Goal: Task Accomplishment & Management: Manage account settings

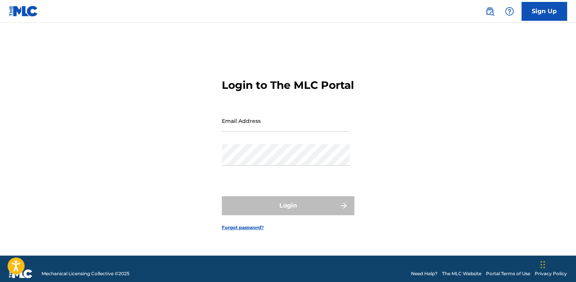
type input "[EMAIL_ADDRESS][PERSON_NAME][DOMAIN_NAME]"
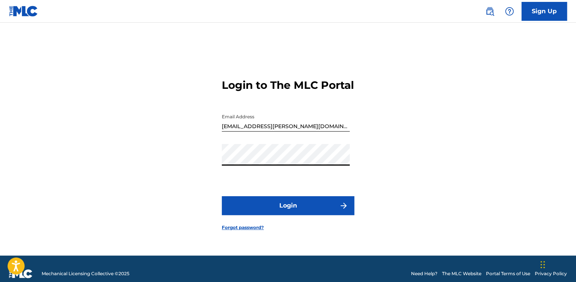
click at [189, 169] on div "Login to The MLC Portal Email Address [EMAIL_ADDRESS][PERSON_NAME][DOMAIN_NAME]…" at bounding box center [287, 149] width 529 height 214
click at [244, 213] on button "Login" at bounding box center [288, 205] width 132 height 19
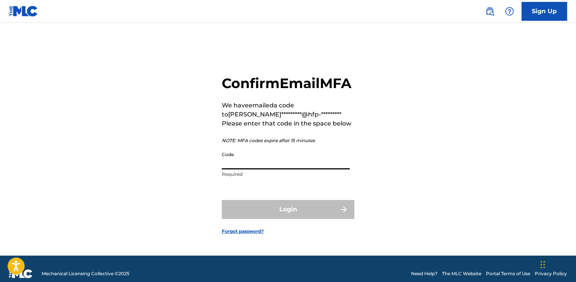
click at [237, 168] on input "Code" at bounding box center [286, 159] width 128 height 22
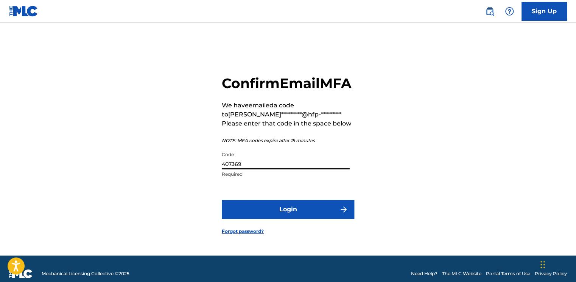
type input "407369"
click at [222, 200] on button "Login" at bounding box center [288, 209] width 132 height 19
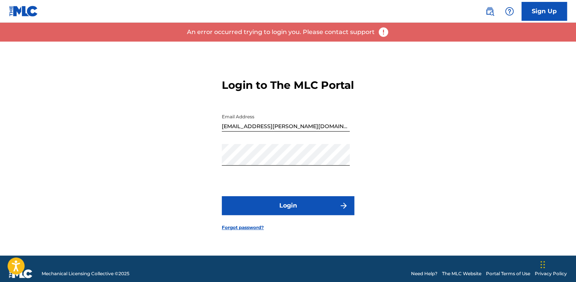
click at [324, 208] on button "Login" at bounding box center [288, 205] width 132 height 19
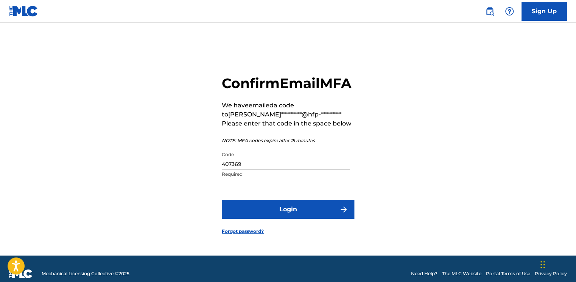
click at [290, 213] on button "Login" at bounding box center [288, 209] width 132 height 19
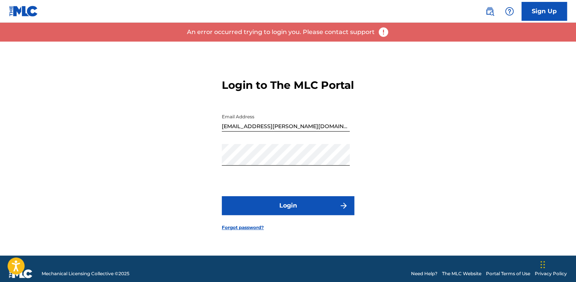
click at [262, 215] on button "Login" at bounding box center [288, 205] width 132 height 19
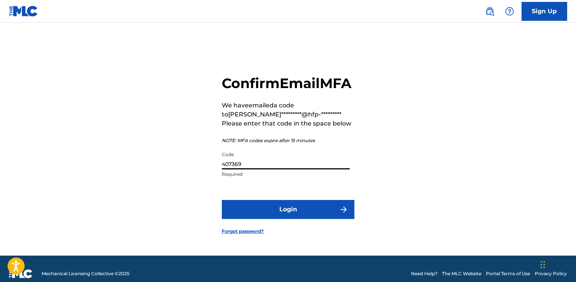
drag, startPoint x: 245, startPoint y: 171, endPoint x: 169, endPoint y: 175, distance: 76.9
click at [169, 175] on div "Confirm Email MFA We have emailed a code to [PERSON_NAME]*********@hfp-********…" at bounding box center [287, 149] width 529 height 214
type input "757278"
click at [222, 200] on button "Login" at bounding box center [288, 209] width 132 height 19
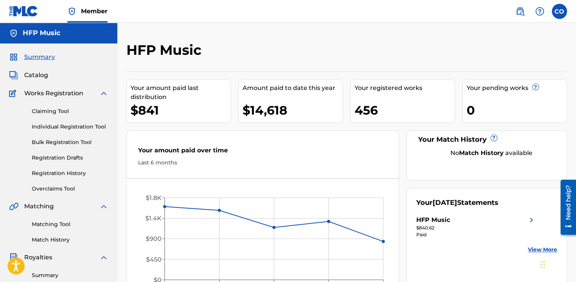
click at [41, 73] on span "Catalog" at bounding box center [36, 75] width 24 height 9
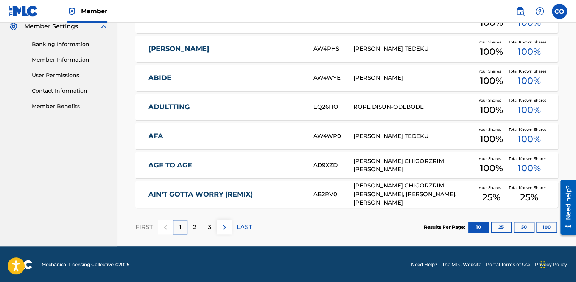
scroll to position [313, 0]
click at [239, 226] on p "LAST" at bounding box center [244, 227] width 16 height 9
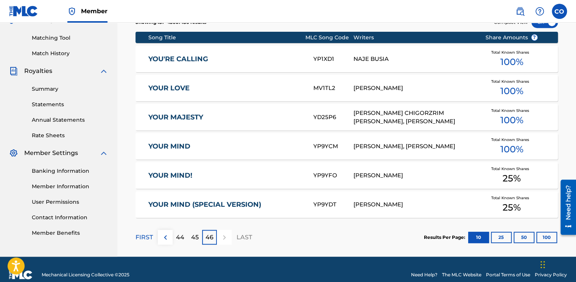
scroll to position [197, 0]
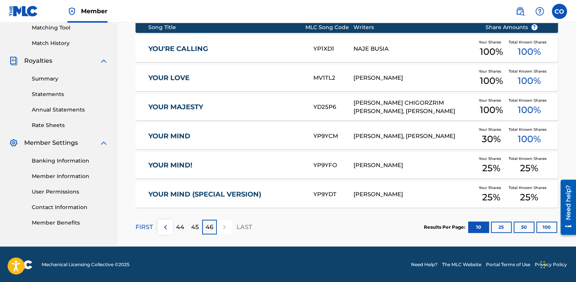
click at [149, 225] on p "FIRST" at bounding box center [143, 227] width 17 height 9
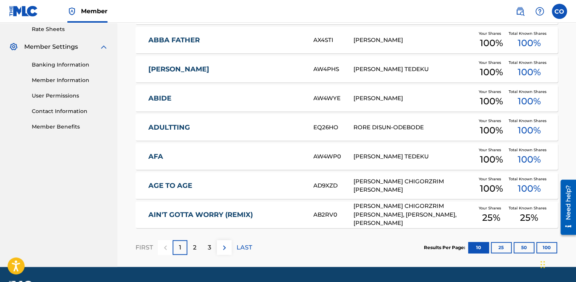
scroll to position [313, 0]
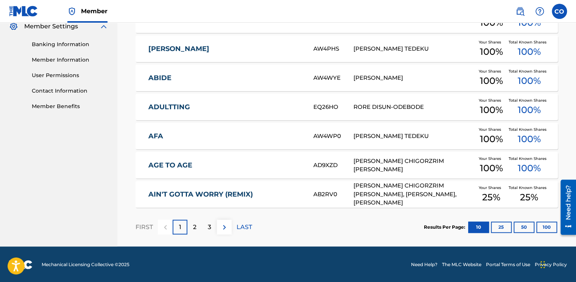
click at [193, 226] on p "2" at bounding box center [194, 227] width 3 height 9
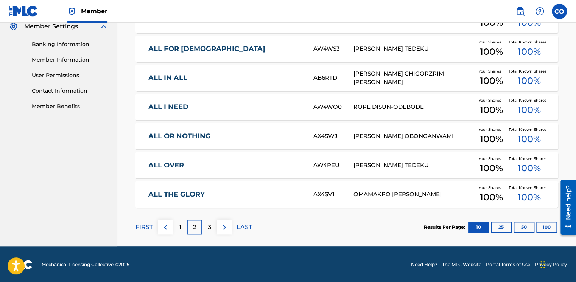
click at [185, 223] on div "1" at bounding box center [179, 227] width 15 height 15
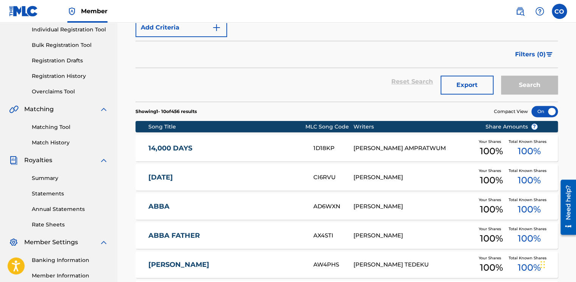
scroll to position [0, 0]
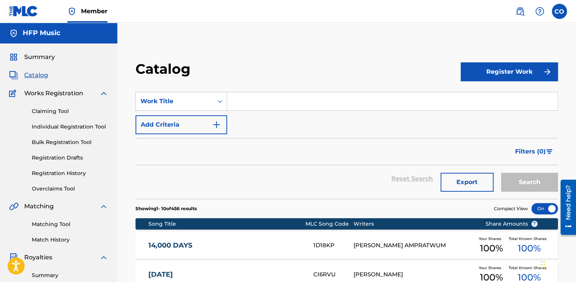
click at [64, 141] on link "Bulk Registration Tool" at bounding box center [70, 142] width 76 height 8
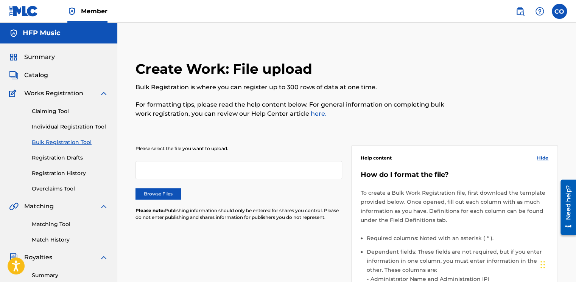
click at [33, 75] on span "Catalog" at bounding box center [36, 75] width 24 height 9
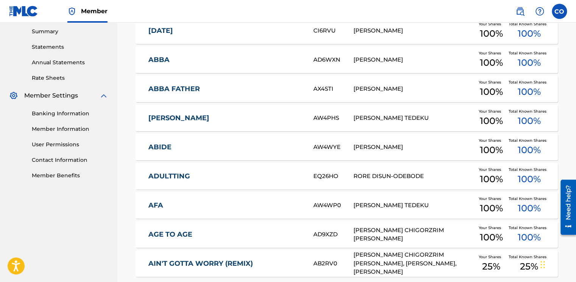
scroll to position [246, 0]
